Goal: Entertainment & Leisure: Consume media (video, audio)

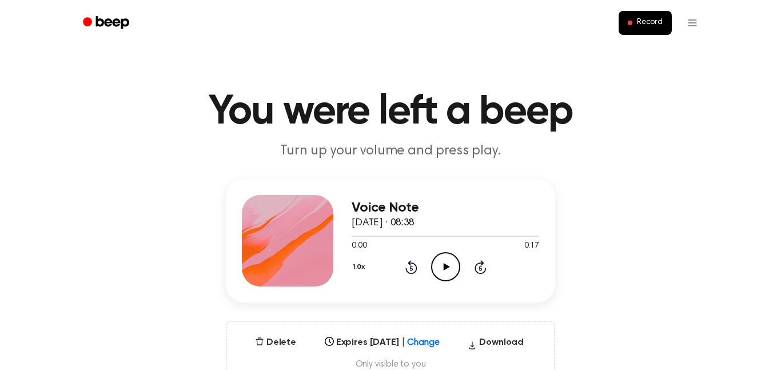
click at [444, 264] on icon "Play Audio" at bounding box center [445, 266] width 29 height 29
click at [766, 160] on header "You were left a beep Turn up your volume and press play." at bounding box center [391, 126] width 754 height 69
click at [436, 265] on icon "Pause Audio" at bounding box center [445, 266] width 29 height 29
click at [438, 265] on icon "Play Audio" at bounding box center [445, 266] width 29 height 29
click at [439, 267] on icon "Pause Audio" at bounding box center [445, 266] width 29 height 29
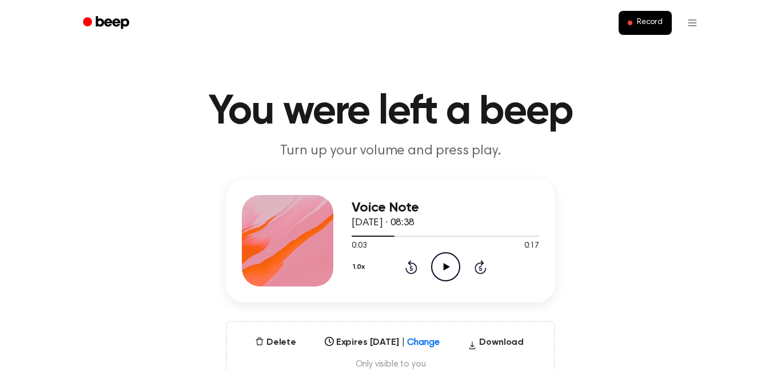
click at [439, 266] on icon "Play Audio" at bounding box center [445, 266] width 29 height 29
click at [411, 265] on icon "Rewind 5 seconds" at bounding box center [411, 267] width 13 height 15
click at [444, 272] on icon "Play Audio" at bounding box center [445, 266] width 29 height 29
click at [633, 26] on button "Record" at bounding box center [645, 23] width 53 height 24
